Goal: Information Seeking & Learning: Learn about a topic

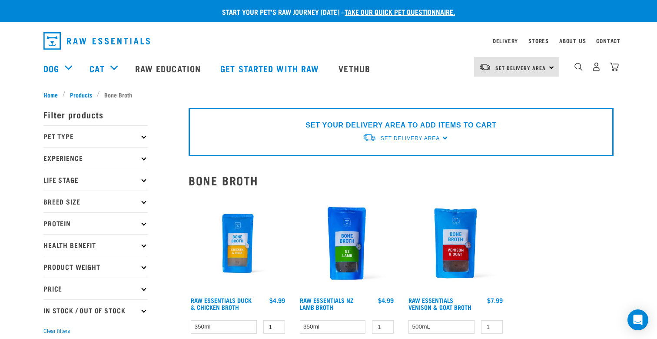
click at [116, 68] on div "Cat" at bounding box center [108, 68] width 37 height 35
click at [0, 0] on div "Pet Care" at bounding box center [0, 0] width 0 height 0
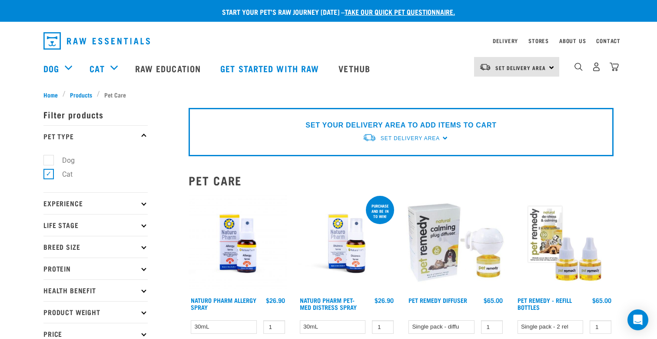
click at [116, 67] on div "Cat" at bounding box center [108, 68] width 37 height 35
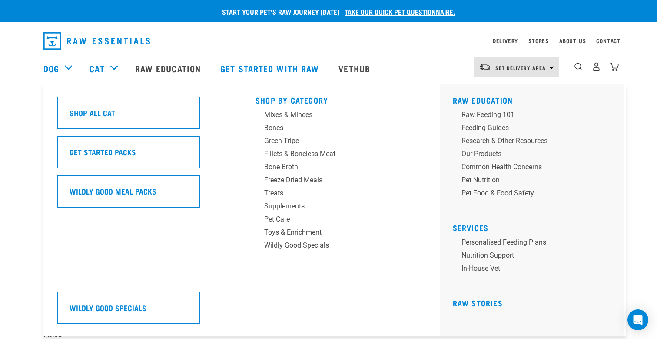
click at [582, 68] on img "dropdown navigation" at bounding box center [578, 67] width 8 height 8
click at [369, 84] on link "Vethub" at bounding box center [355, 68] width 51 height 35
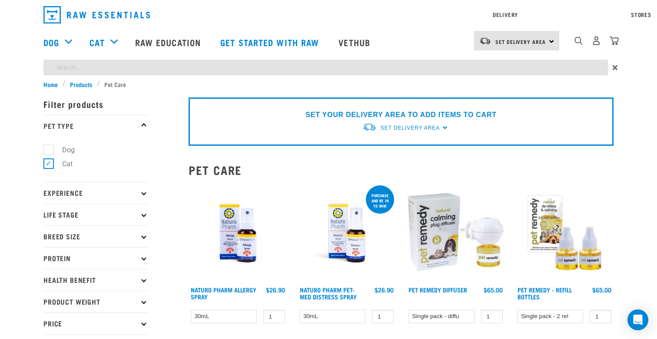
drag, startPoint x: 438, startPoint y: 158, endPoint x: 337, endPoint y: 96, distance: 118.0
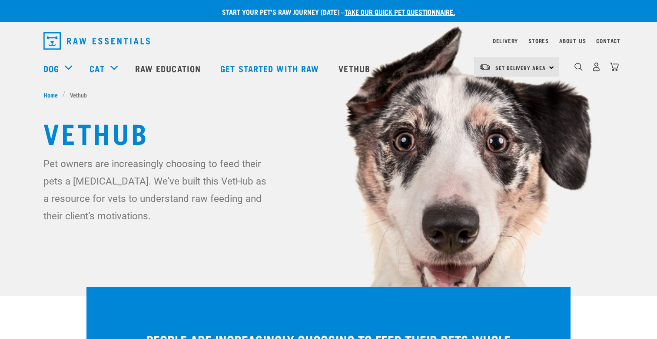
click at [581, 67] on img "dropdown navigation" at bounding box center [578, 67] width 8 height 8
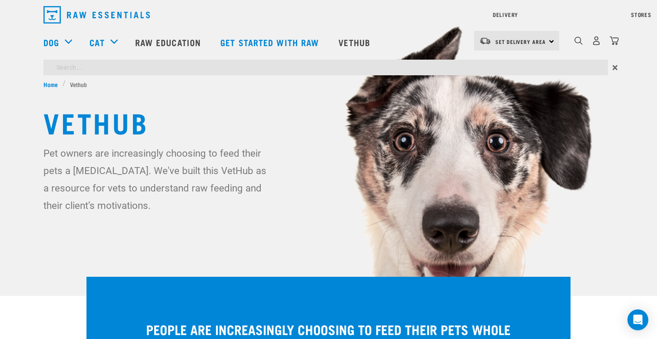
click at [541, 90] on div "Start your pet’s raw journey today – take our quick pet questionnaire. Delivery…" at bounding box center [328, 133] width 657 height 267
type input "grooming"
